Goal: Navigation & Orientation: Find specific page/section

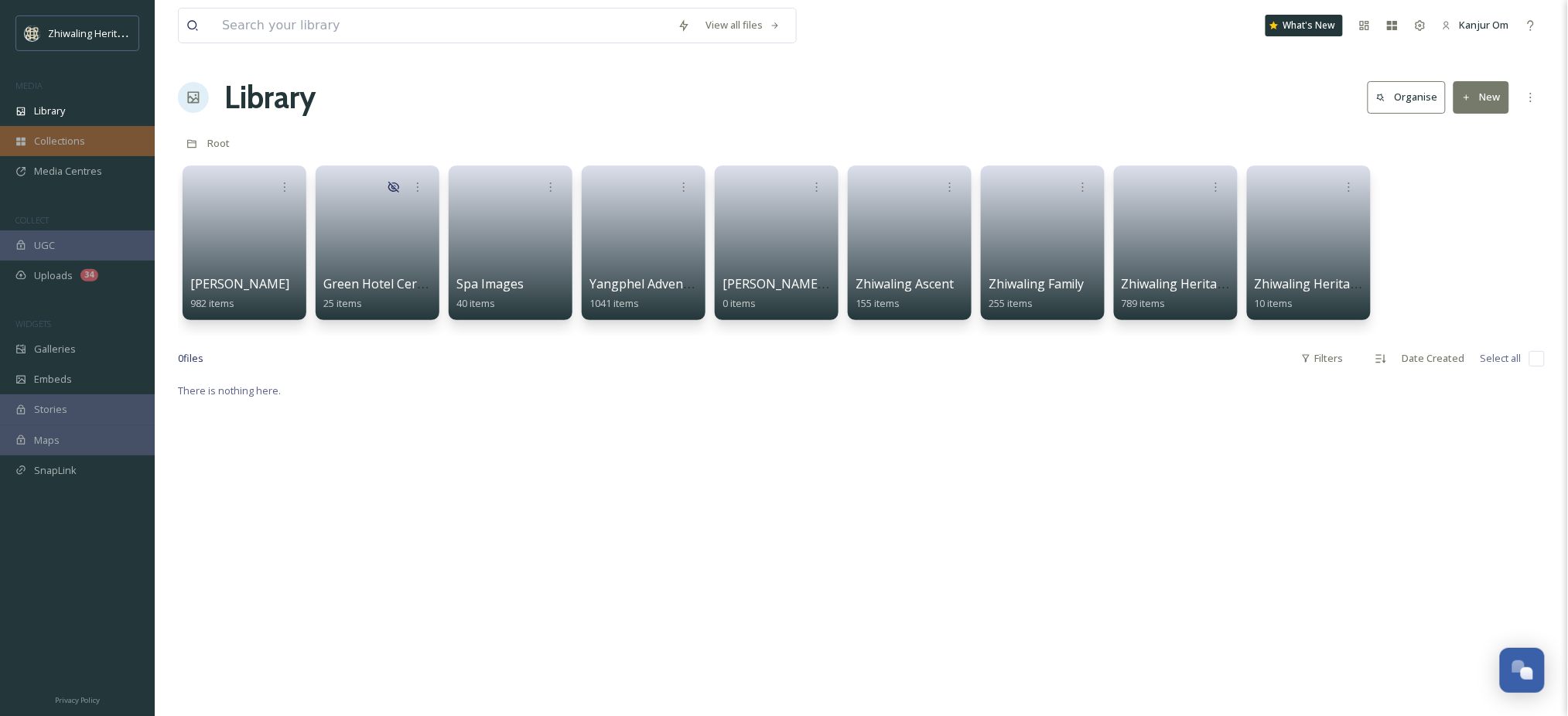
scroll to position [194, 0]
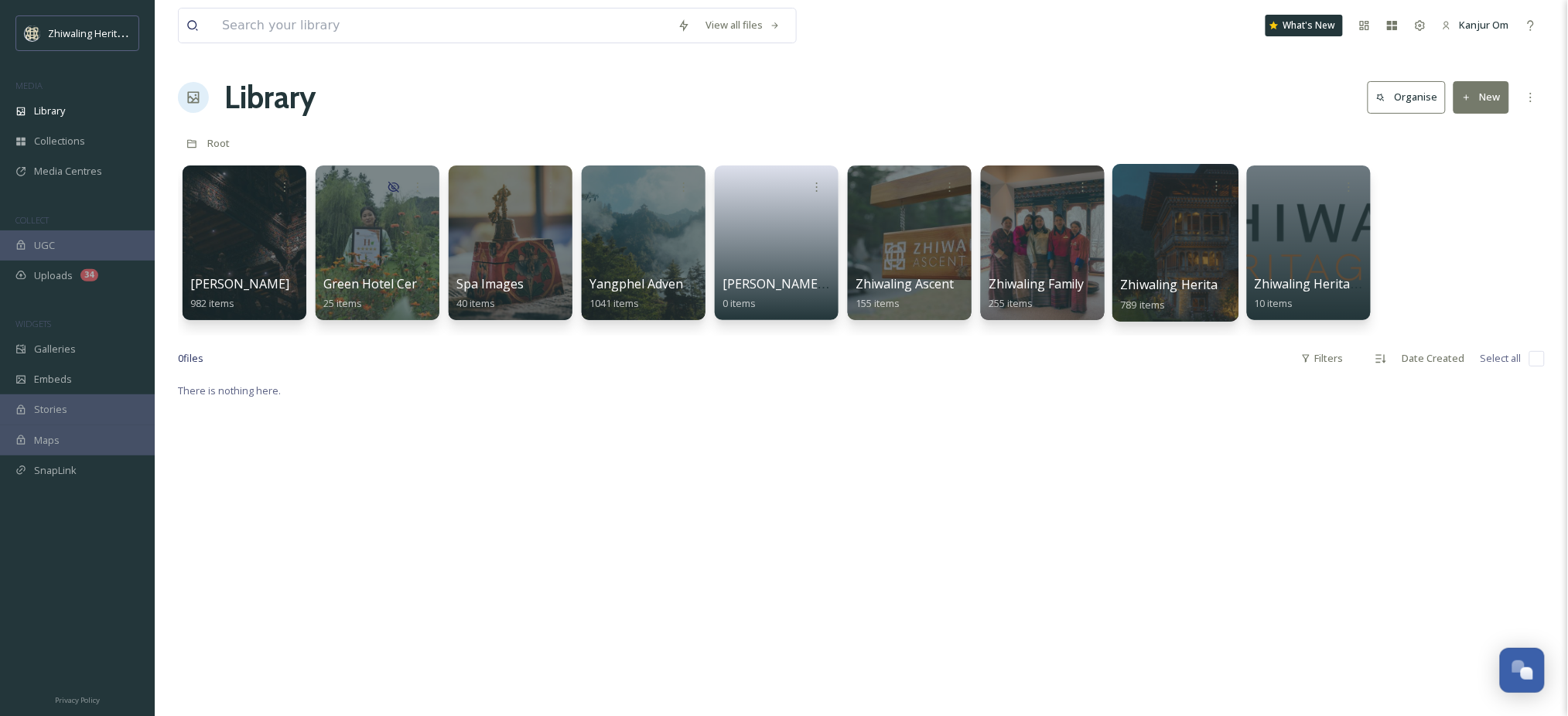
click at [1165, 297] on link "Zhiwaling Heritage 789 items" at bounding box center [1177, 294] width 113 height 34
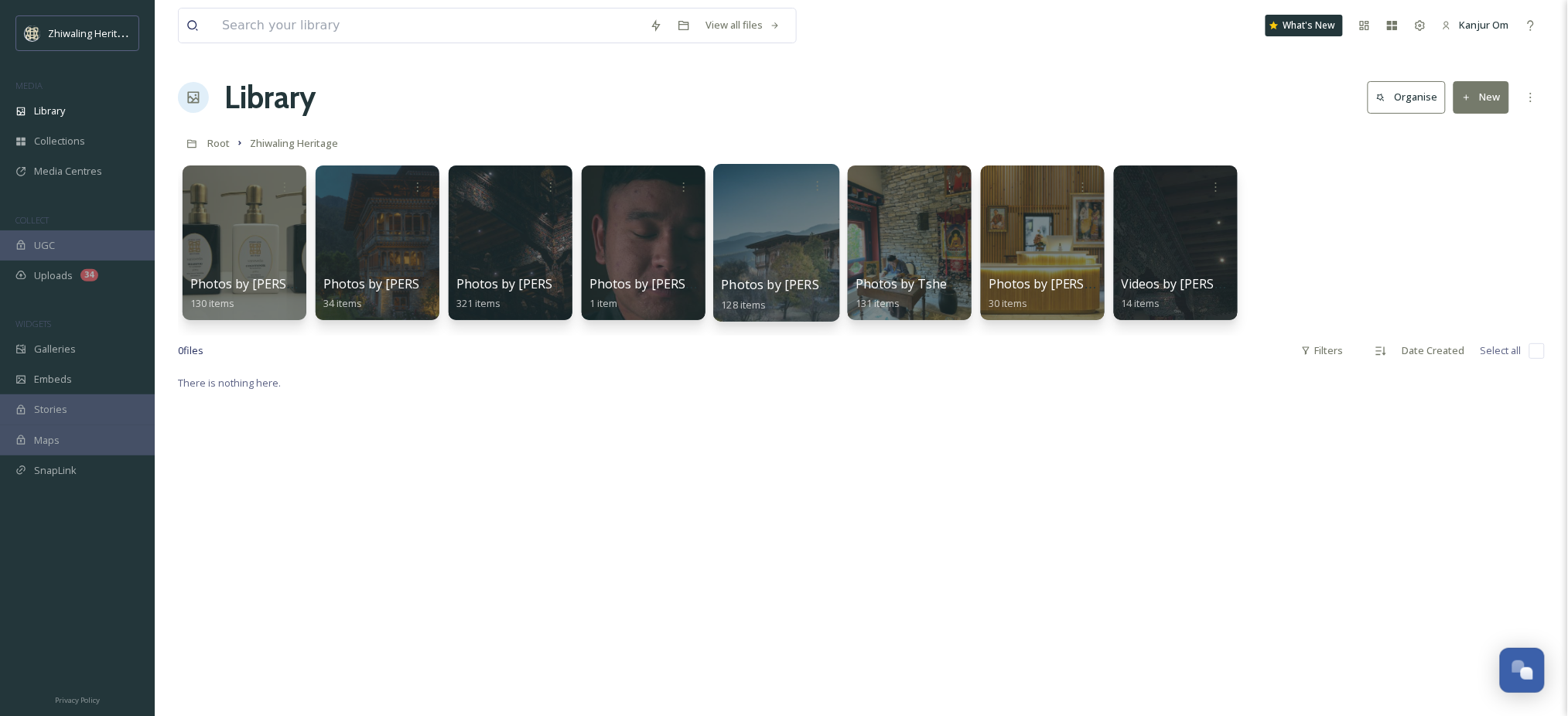
click at [759, 296] on link "Photos by [PERSON_NAME] 128 items" at bounding box center [803, 294] width 164 height 34
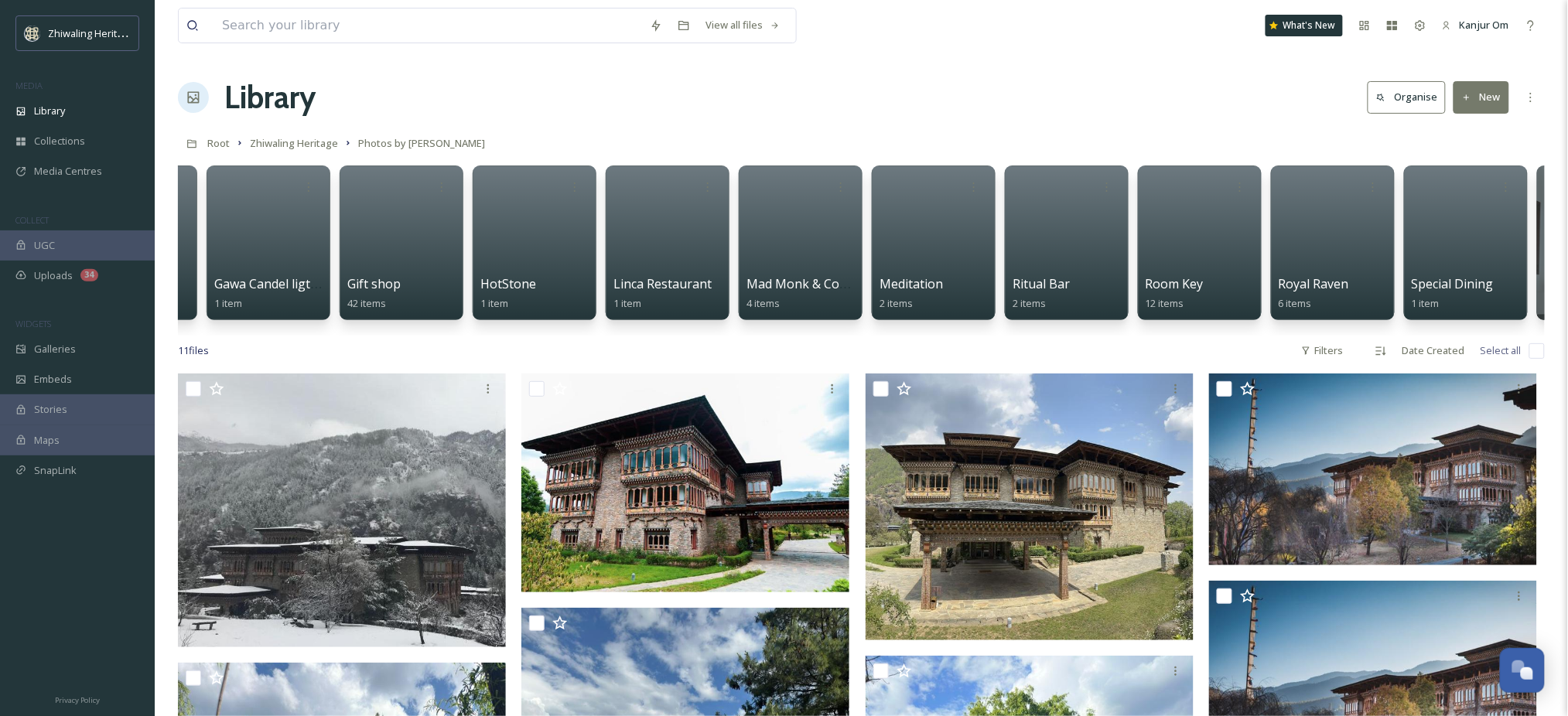
scroll to position [0, 324]
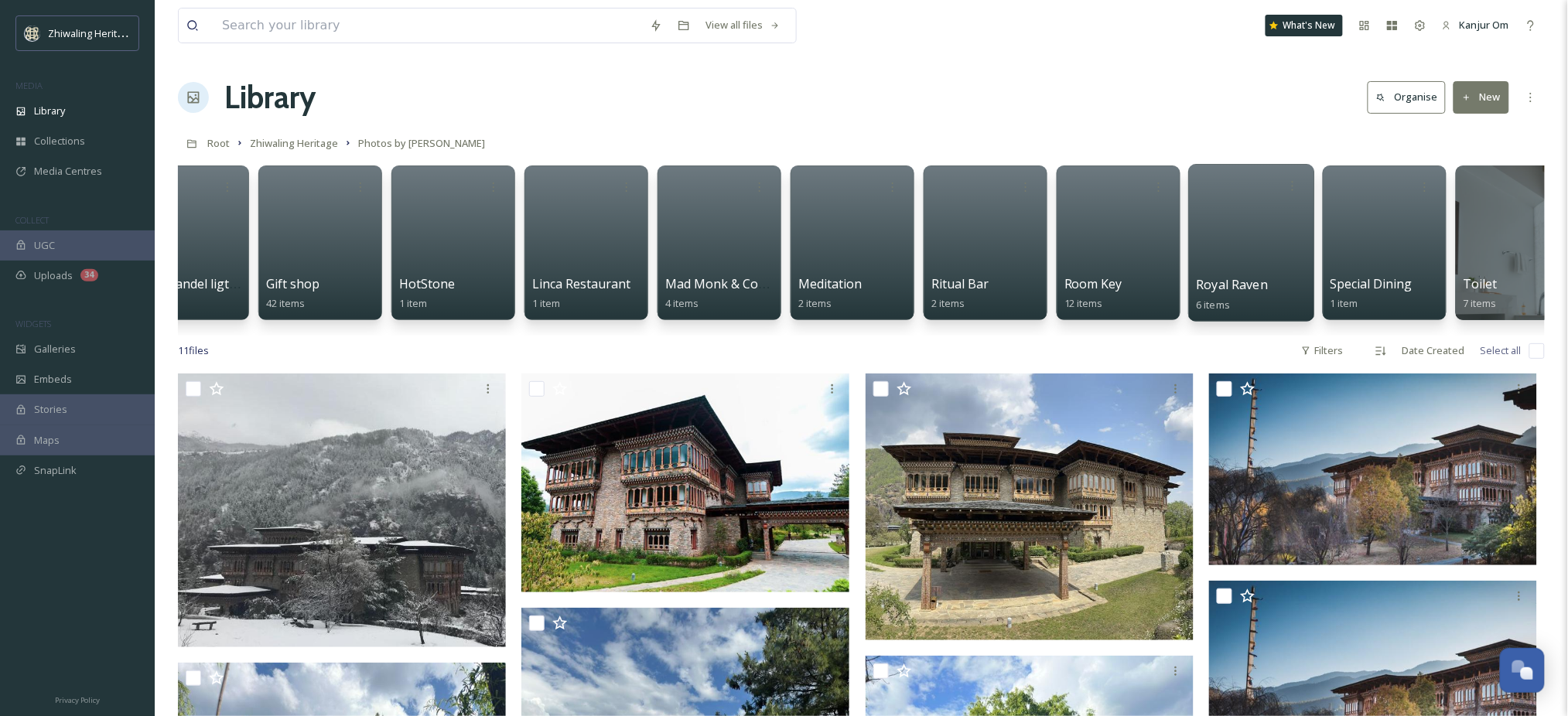
click at [1229, 248] on div at bounding box center [1251, 243] width 126 height 158
